Goal: Information Seeking & Learning: Understand process/instructions

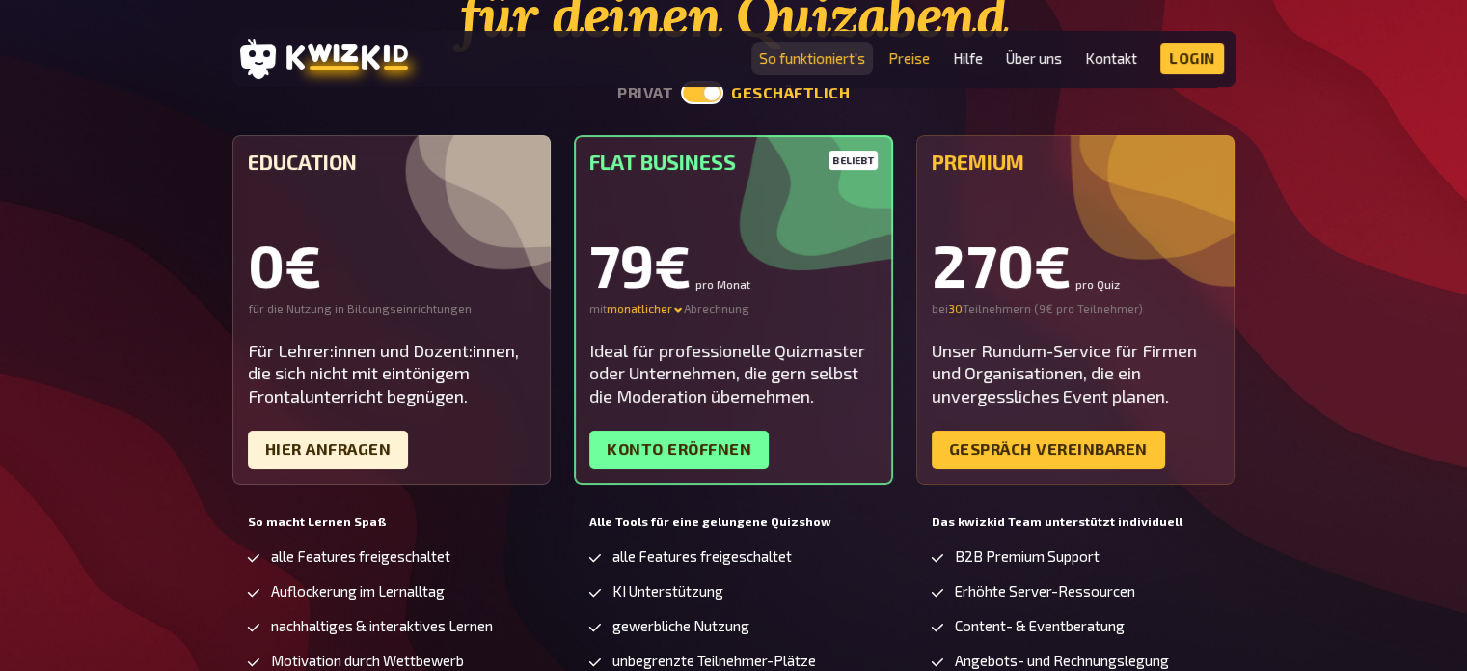
click at [789, 53] on link "So funktioniert's" at bounding box center [812, 58] width 106 height 16
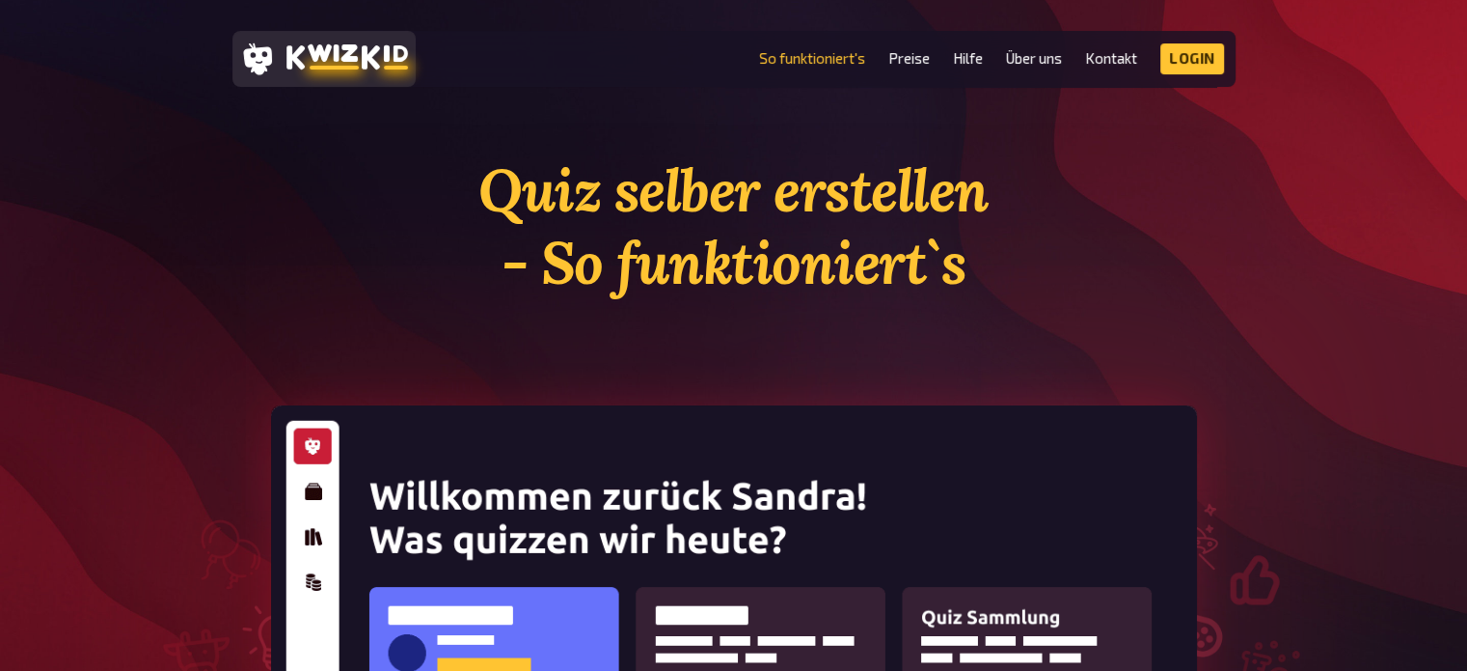
click at [352, 41] on div at bounding box center [324, 59] width 168 height 41
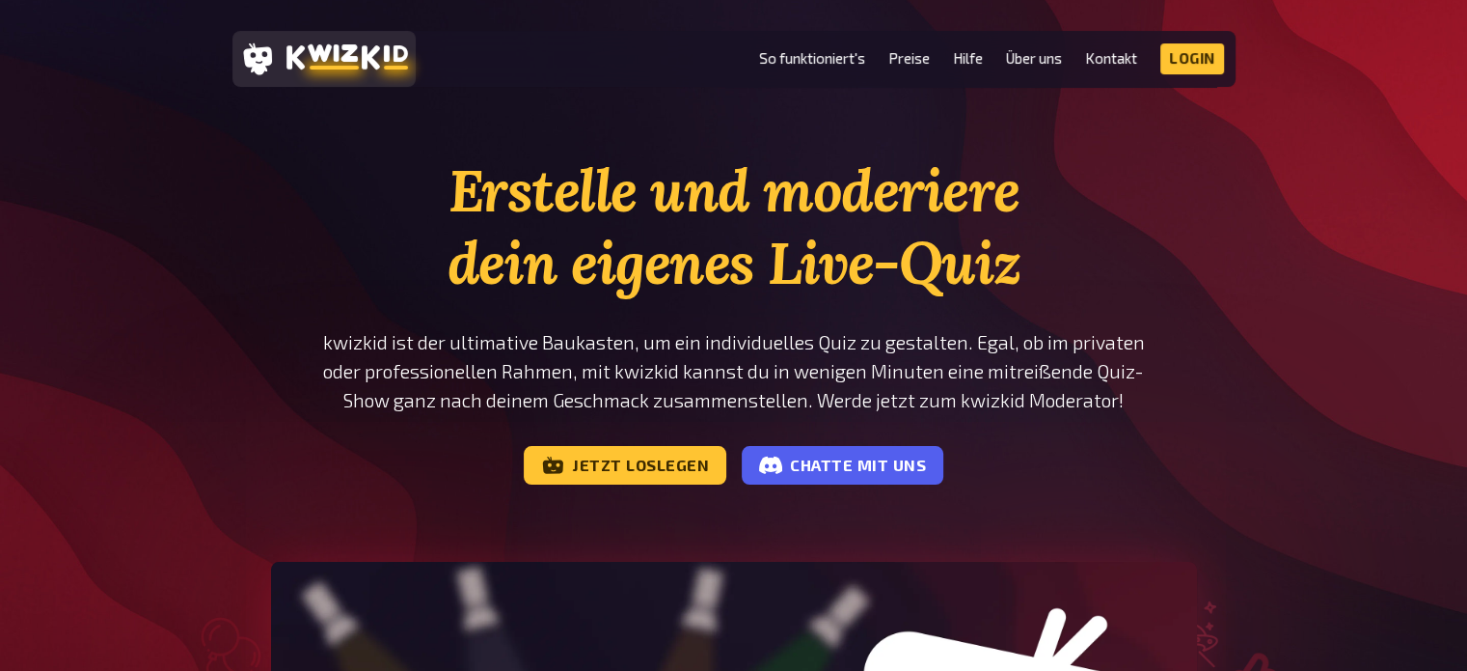
checkbox input "true"
click at [832, 58] on link "So funktioniert's" at bounding box center [812, 58] width 106 height 16
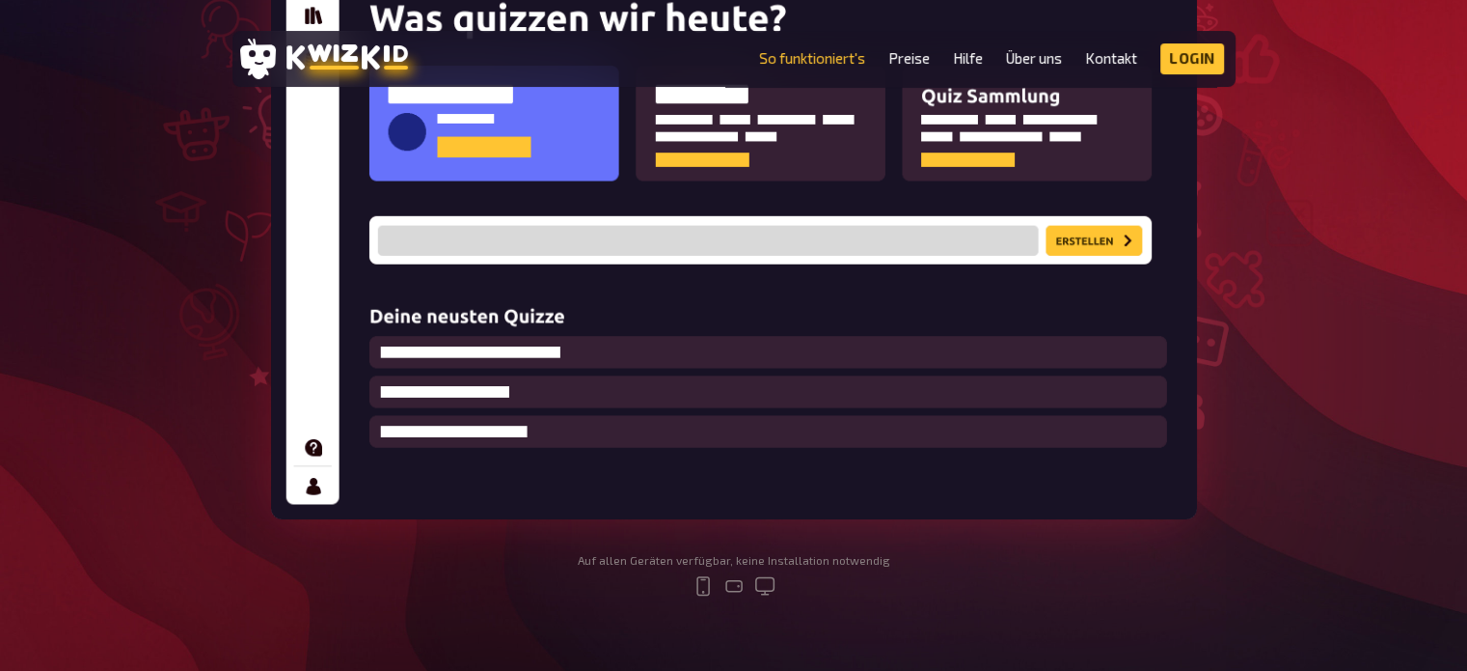
scroll to position [524, 0]
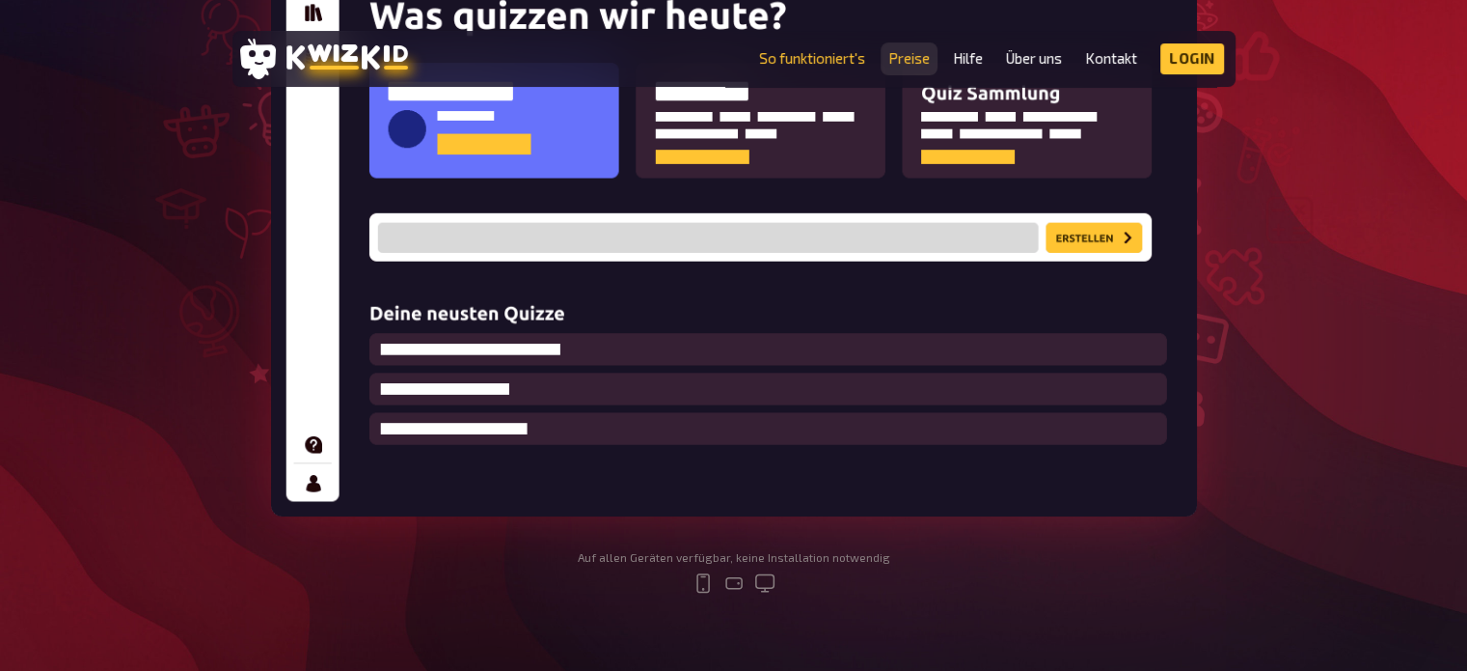
click at [900, 60] on link "Preise" at bounding box center [909, 58] width 41 height 16
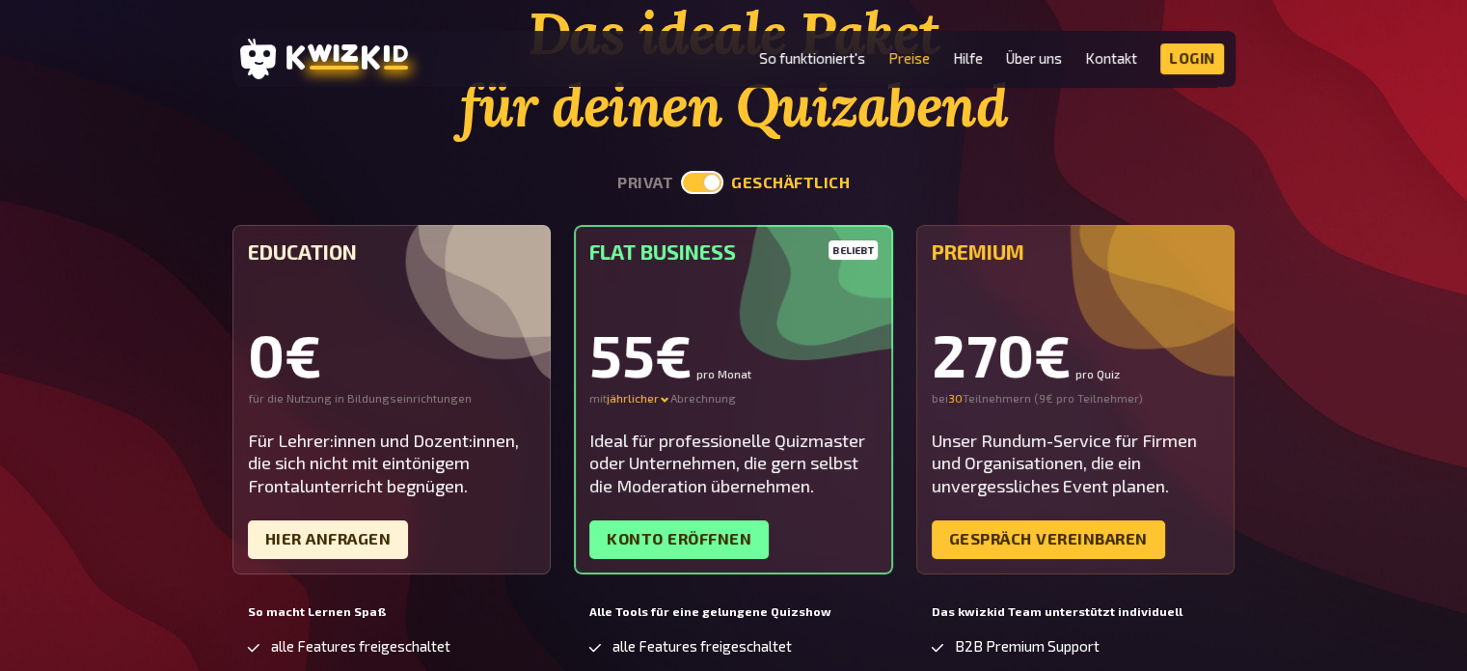
scroll to position [158, 0]
click at [633, 401] on div "jährlicher" at bounding box center [639, 397] width 64 height 15
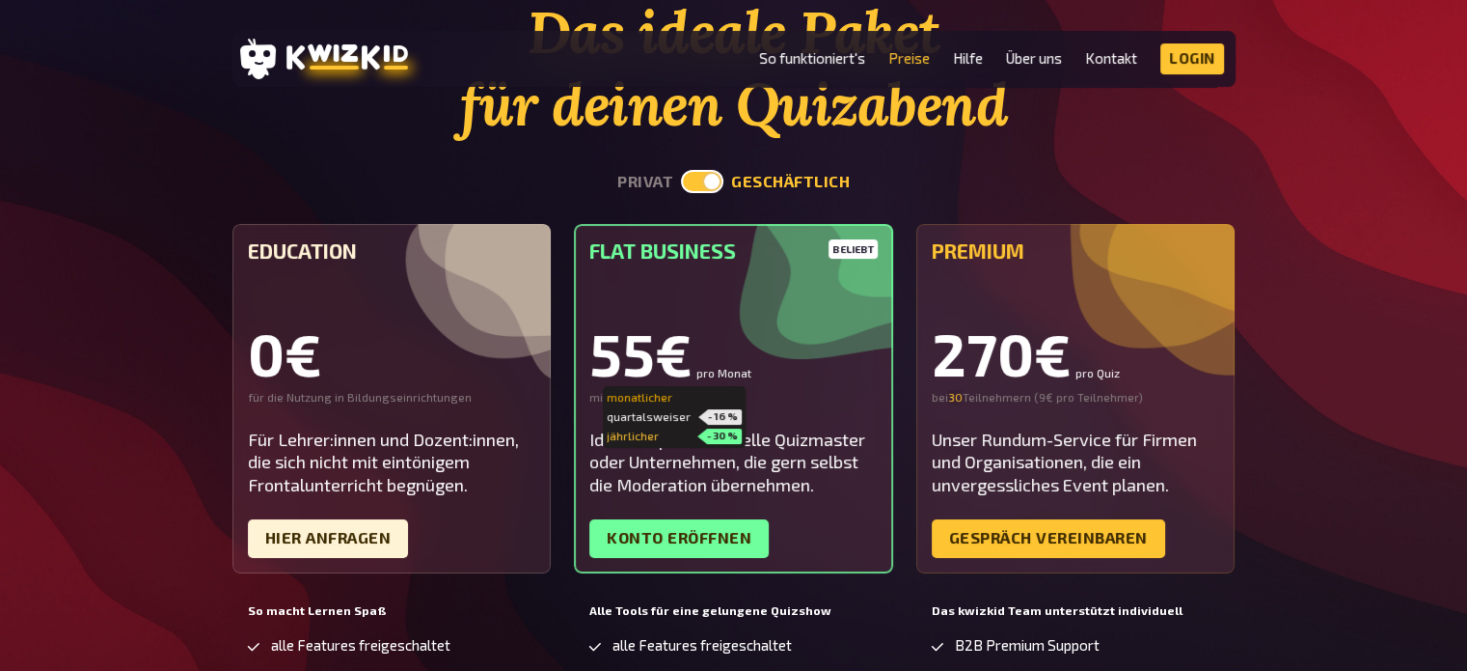
click at [652, 396] on div "monatlicher" at bounding box center [674, 397] width 135 height 15
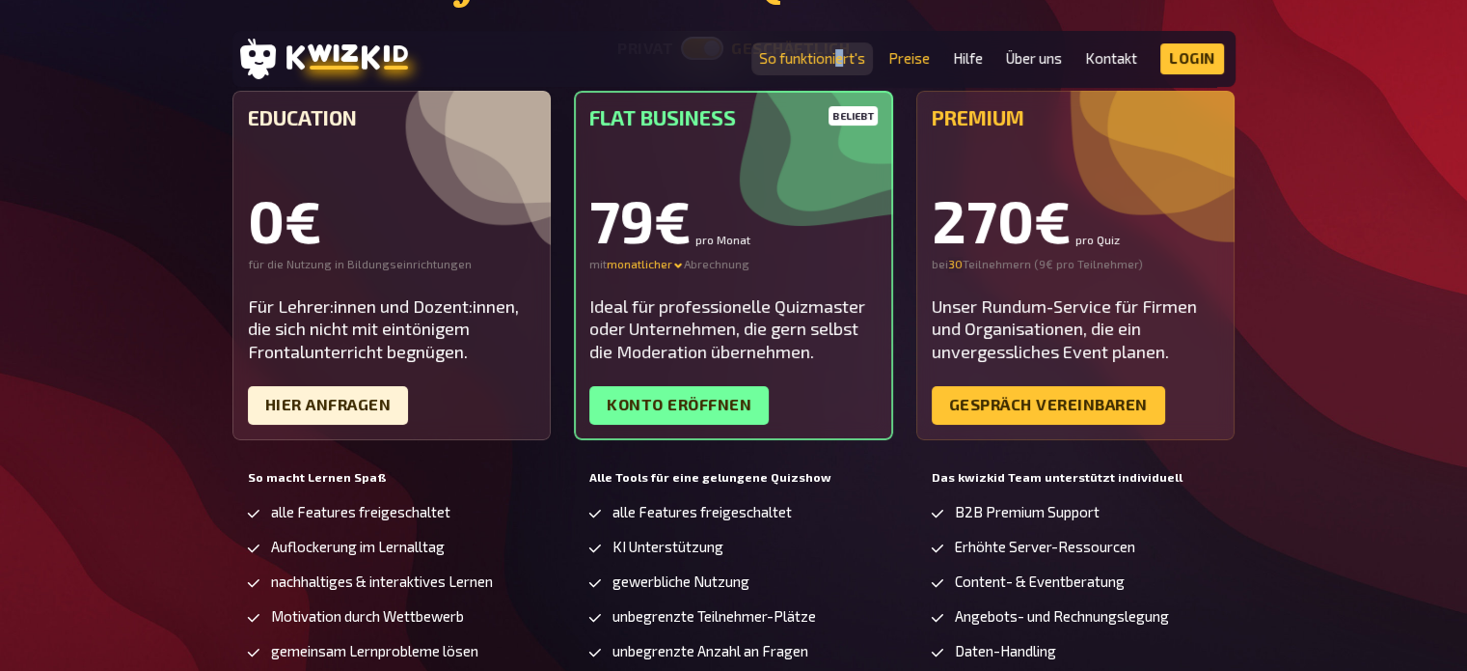
drag, startPoint x: 836, startPoint y: 45, endPoint x: 845, endPoint y: 59, distance: 16.1
click at [845, 59] on li "So funktioniert's" at bounding box center [812, 58] width 106 height 31
click at [845, 59] on link "So funktioniert's" at bounding box center [812, 58] width 106 height 16
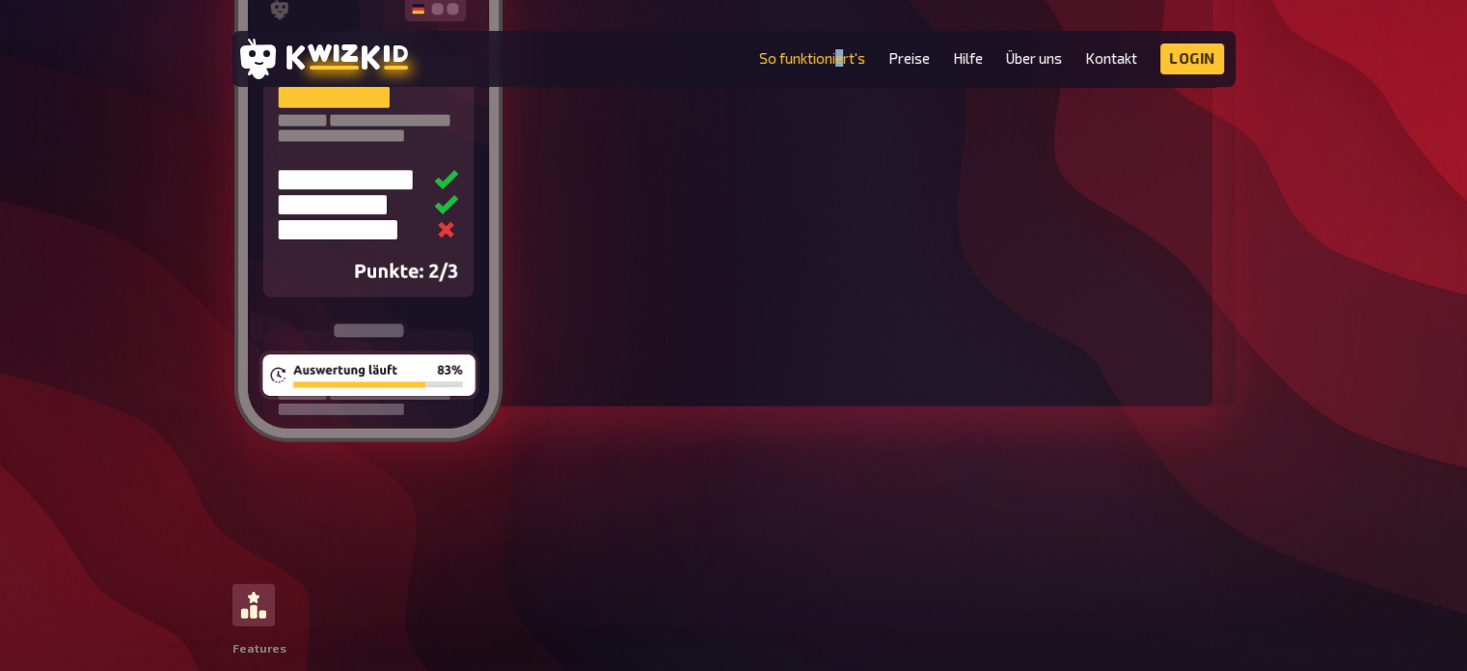
scroll to position [4664, 0]
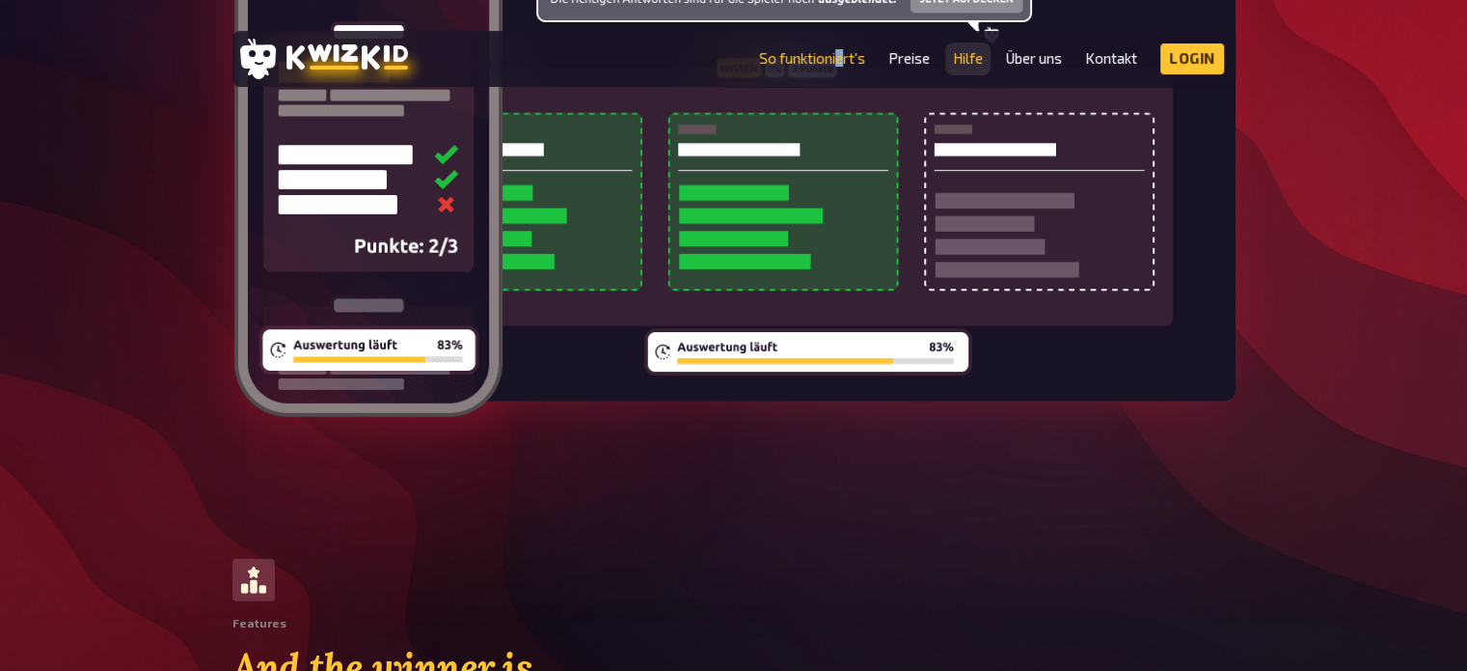
click at [962, 50] on link "Hilfe" at bounding box center [968, 58] width 30 height 16
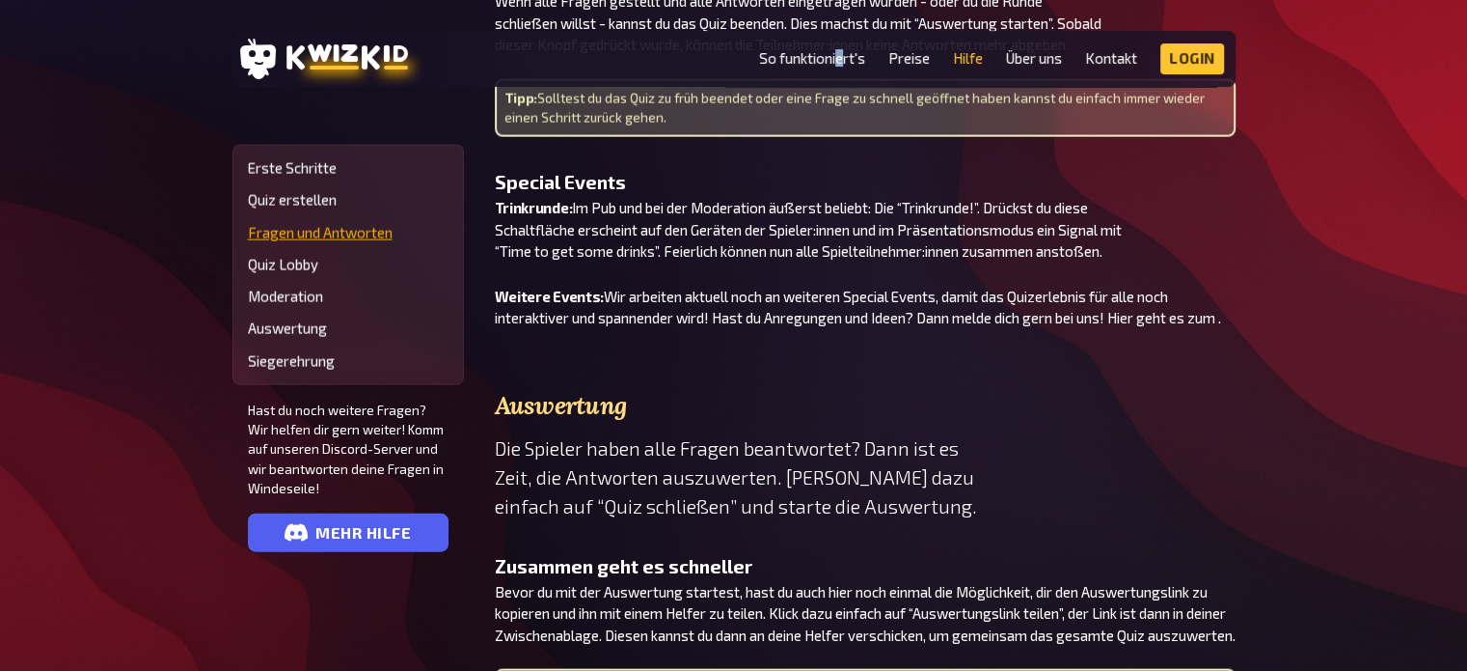
scroll to position [4128, 0]
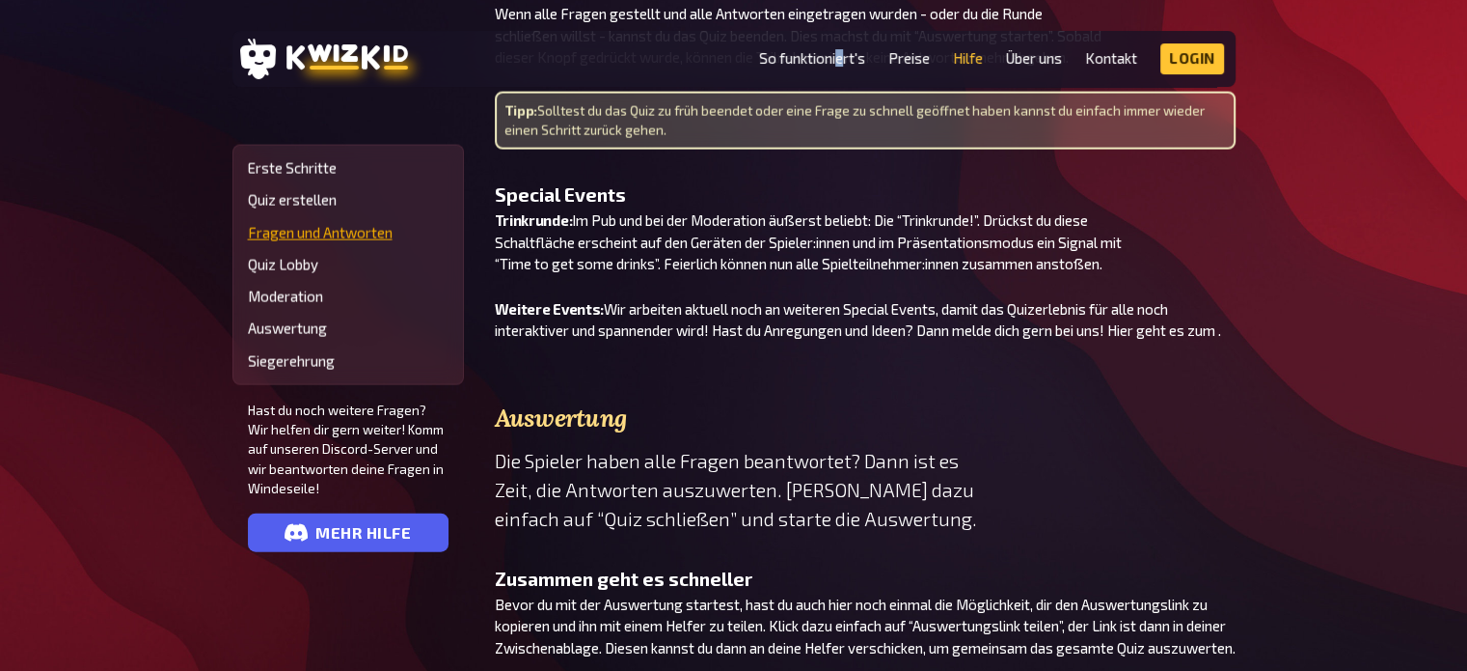
click at [339, 227] on link "Fragen und Antworten" at bounding box center [348, 233] width 201 height 16
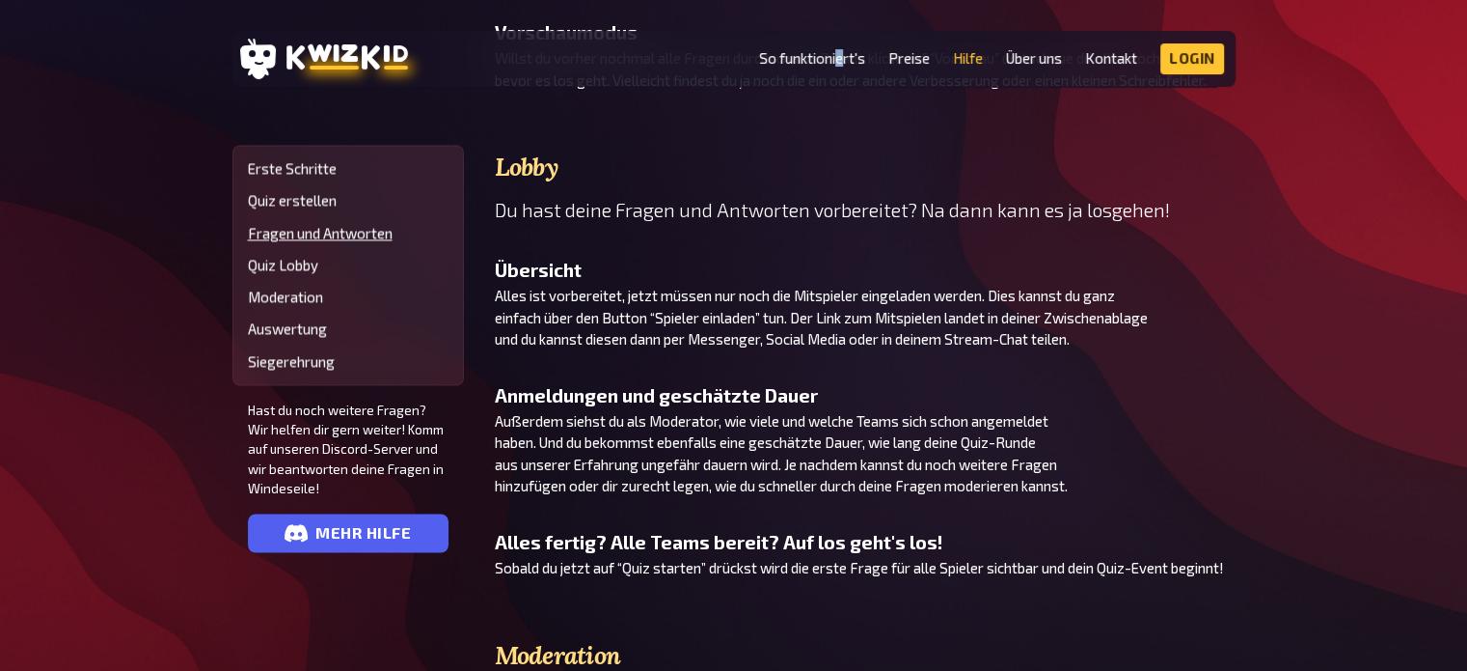
scroll to position [3067, 0]
click at [1183, 409] on p "Außerdem siehst du als Moderator, wie viele und welche Teams sich schon angemel…" at bounding box center [865, 452] width 741 height 87
click at [1235, 467] on div "Lobby Du hast deine Fragen und Antworten vorbereitet? Na dann kann es ja losgeh…" at bounding box center [865, 363] width 741 height 425
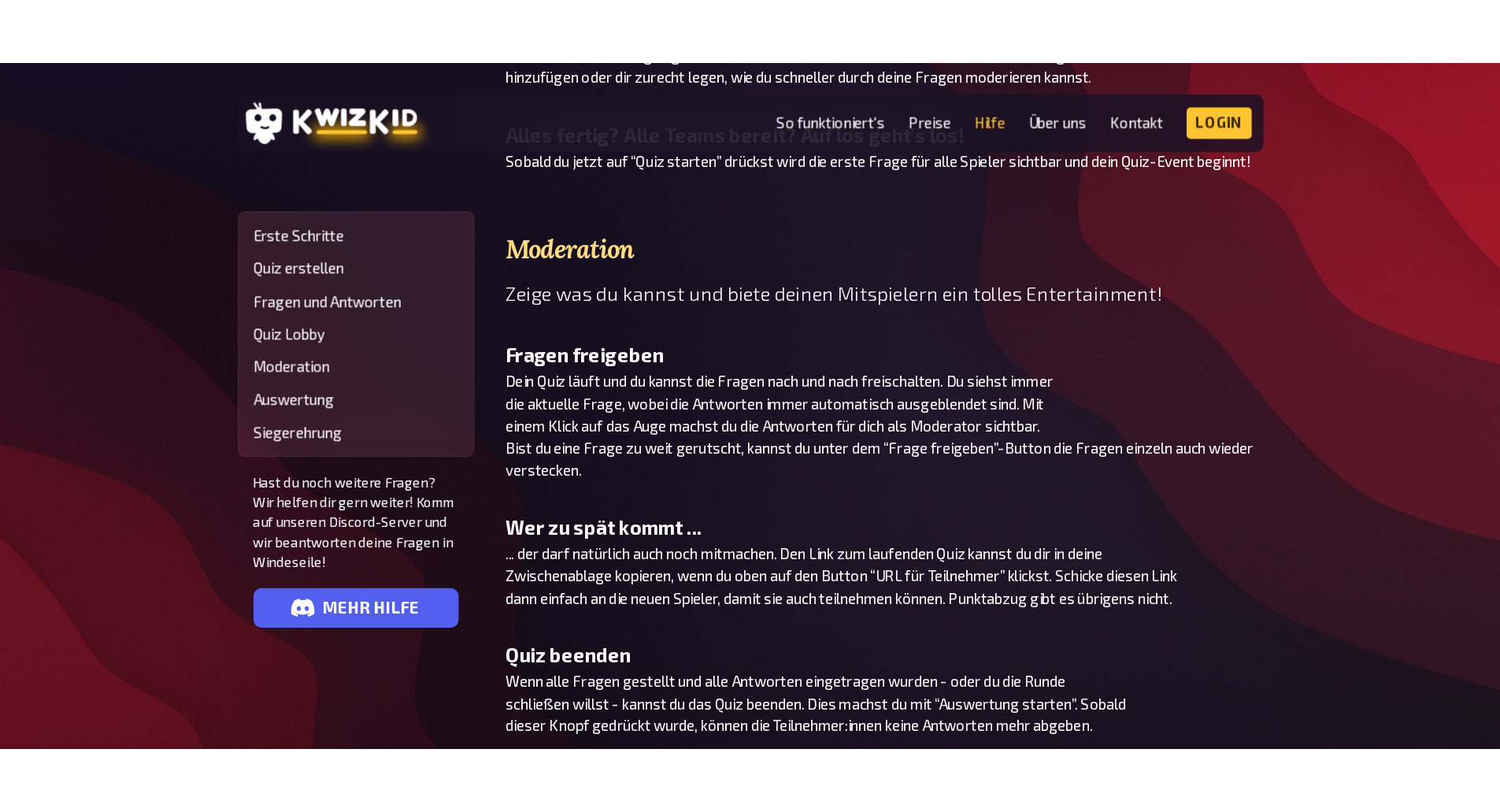
scroll to position [2891, 0]
